Goal: Task Accomplishment & Management: Use online tool/utility

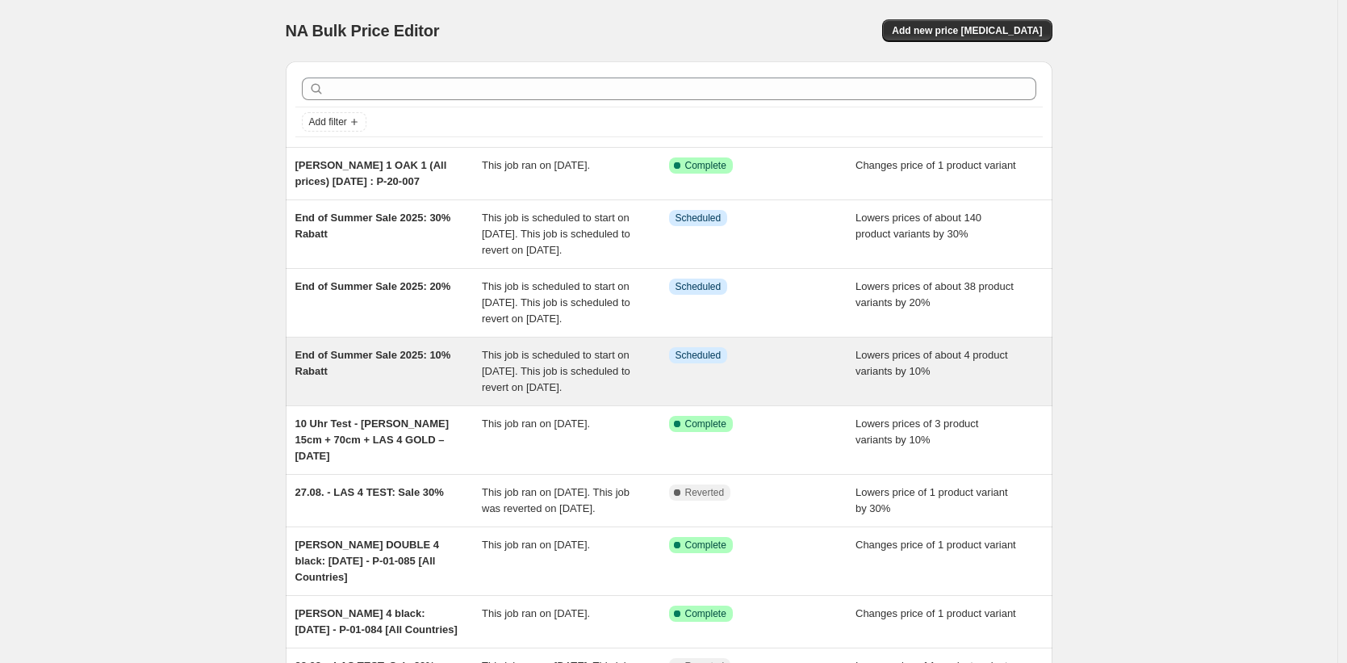
click at [427, 395] on div "End of Summer Sale 2025: 10% Rabatt" at bounding box center [388, 371] width 187 height 48
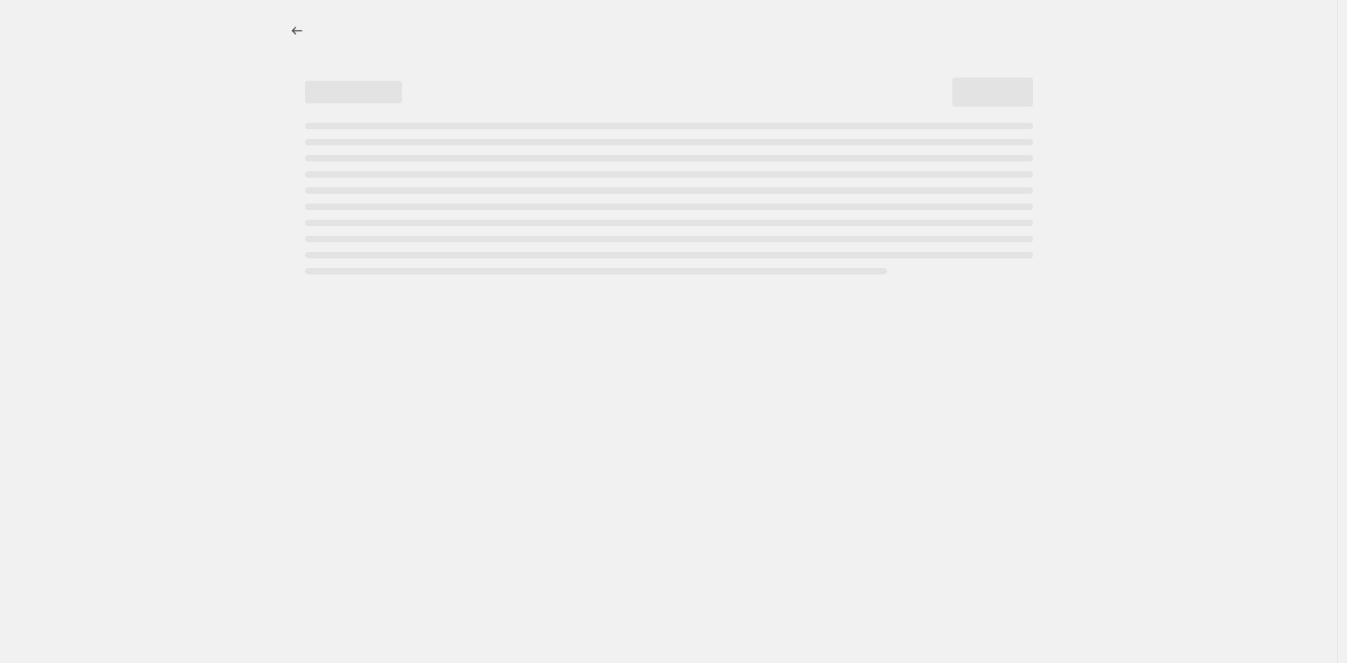
select select "percentage"
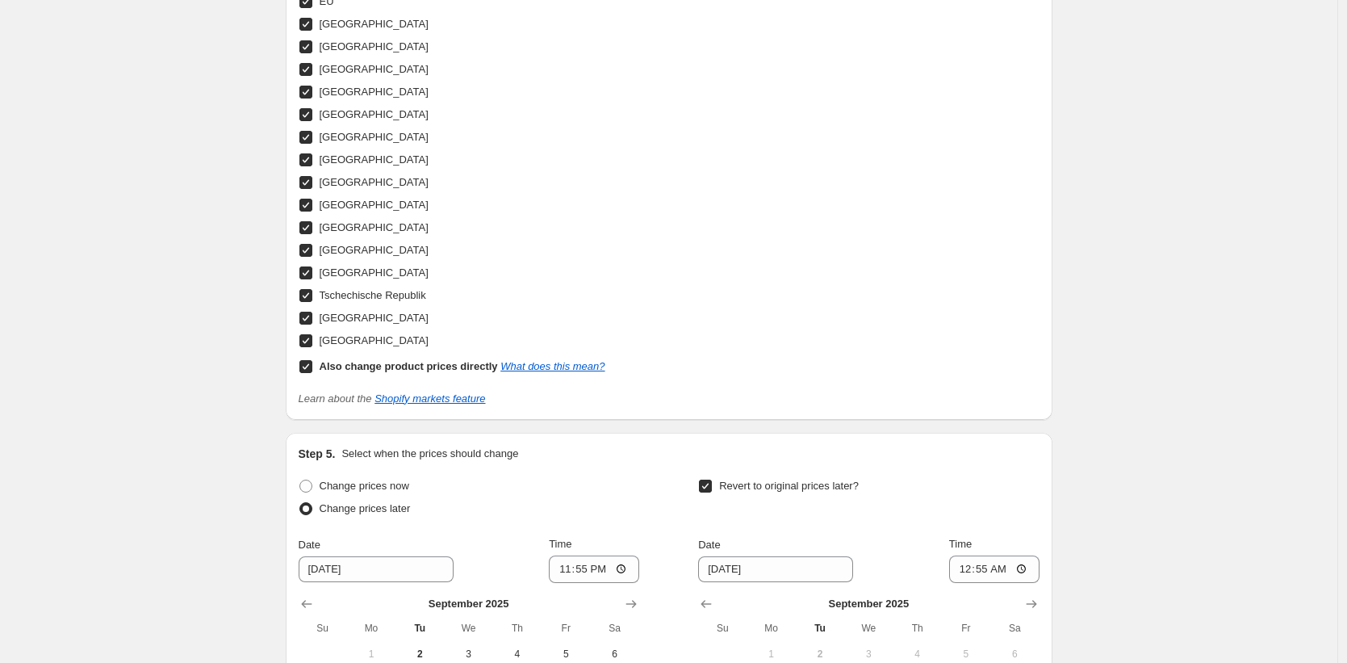
scroll to position [2057, 0]
